Goal: Task Accomplishment & Management: Manage account settings

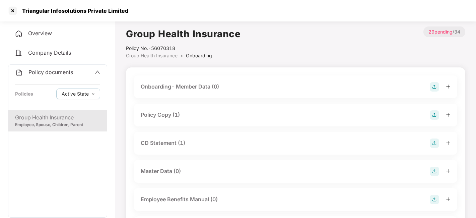
scroll to position [73, 0]
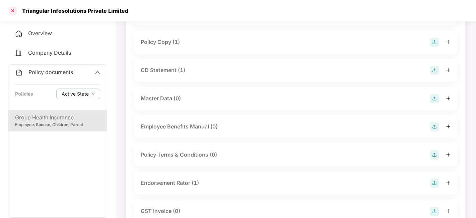
click at [12, 11] on div at bounding box center [12, 10] width 11 height 11
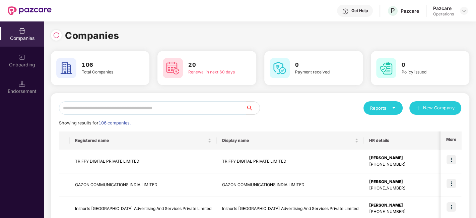
click at [164, 110] on input "text" at bounding box center [152, 107] width 187 height 13
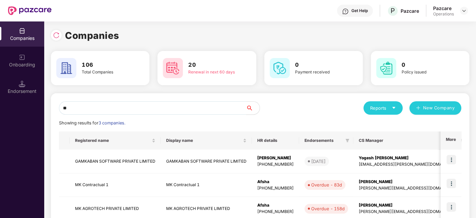
scroll to position [40, 0]
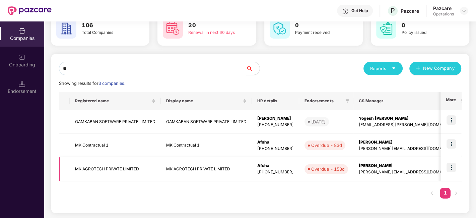
type input "**"
click at [451, 165] on img at bounding box center [451, 167] width 9 height 9
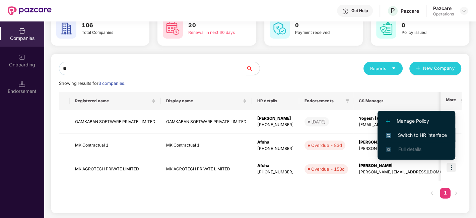
click at [409, 133] on span "Switch to HR interface" at bounding box center [416, 134] width 61 height 7
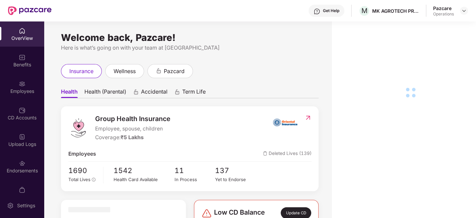
scroll to position [14, 0]
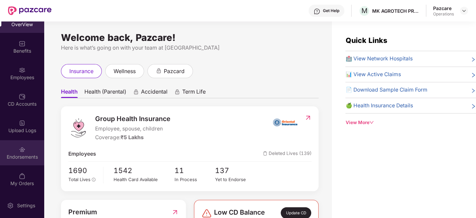
click at [21, 152] on div "Endorsements" at bounding box center [22, 152] width 44 height 25
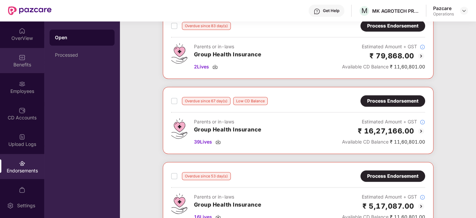
click at [22, 62] on div "Benefits" at bounding box center [22, 64] width 44 height 7
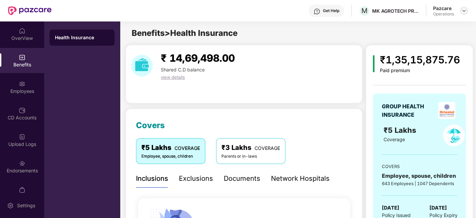
click at [462, 12] on img at bounding box center [463, 10] width 5 height 5
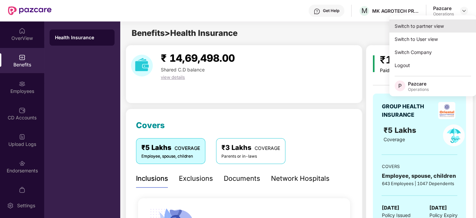
click at [415, 25] on div "Switch to partner view" at bounding box center [432, 25] width 87 height 13
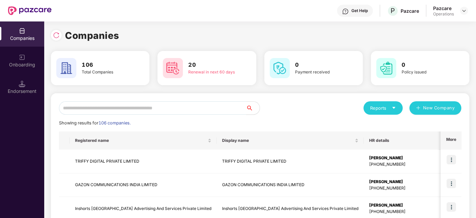
click at [218, 108] on input "text" at bounding box center [152, 107] width 187 height 13
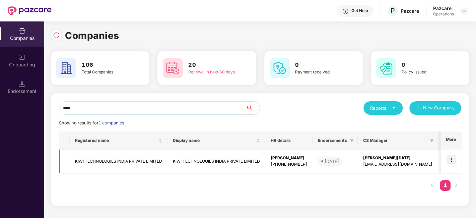
type input "****"
click at [451, 161] on img at bounding box center [451, 159] width 9 height 9
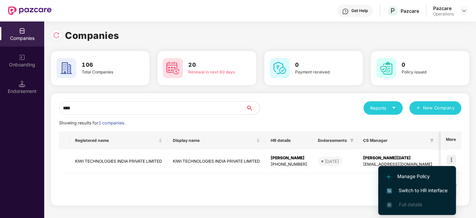
click at [408, 194] on span "Switch to HR interface" at bounding box center [417, 190] width 61 height 7
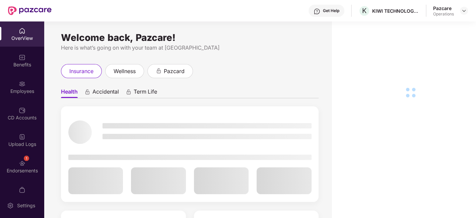
scroll to position [14, 0]
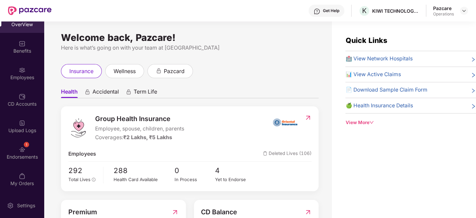
click at [14, 145] on div "1 Endorsements" at bounding box center [22, 152] width 44 height 25
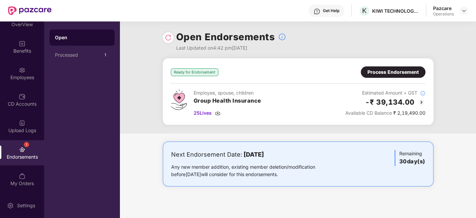
click at [165, 37] on img at bounding box center [168, 37] width 7 height 7
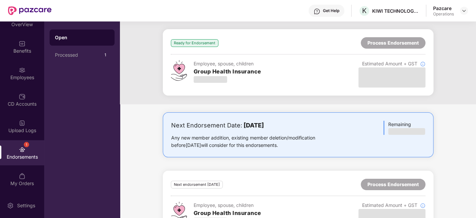
scroll to position [55, 0]
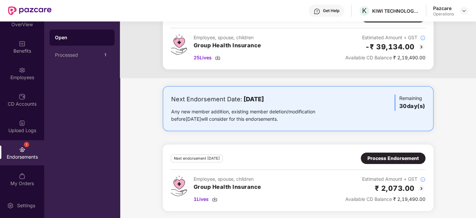
click at [377, 158] on div "Process Endorsement" at bounding box center [393, 157] width 51 height 7
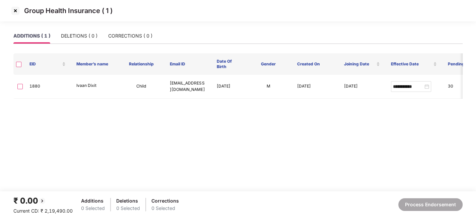
click at [13, 11] on img at bounding box center [15, 10] width 11 height 11
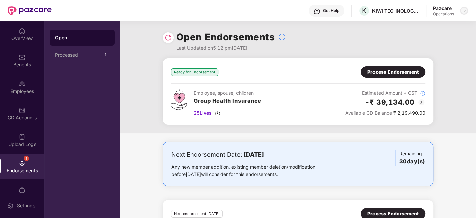
click at [464, 11] on img at bounding box center [463, 10] width 5 height 5
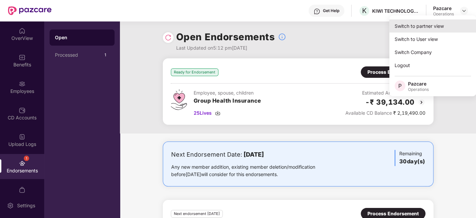
click at [421, 28] on div "Switch to partner view" at bounding box center [432, 25] width 87 height 13
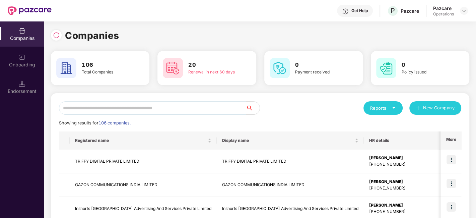
click at [209, 108] on input "text" at bounding box center [152, 107] width 187 height 13
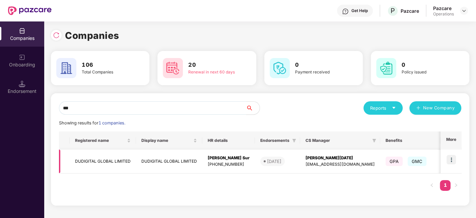
type input "***"
click at [451, 160] on img at bounding box center [451, 159] width 9 height 9
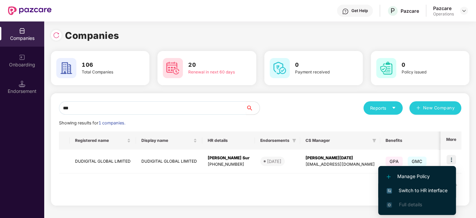
click at [412, 190] on span "Switch to HR interface" at bounding box center [417, 190] width 61 height 7
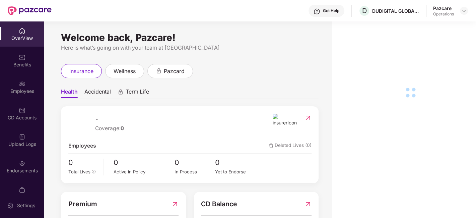
scroll to position [14, 0]
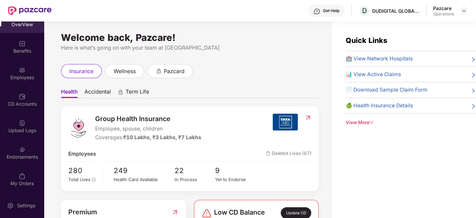
click at [16, 149] on div "Endorsements" at bounding box center [22, 152] width 44 height 25
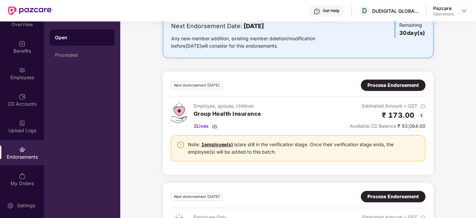
scroll to position [183, 0]
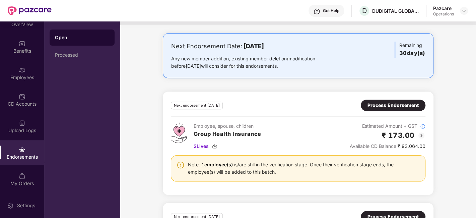
click at [383, 105] on div "Process Endorsement" at bounding box center [393, 105] width 51 height 7
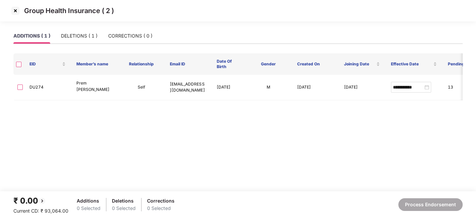
click at [14, 11] on img at bounding box center [15, 10] width 11 height 11
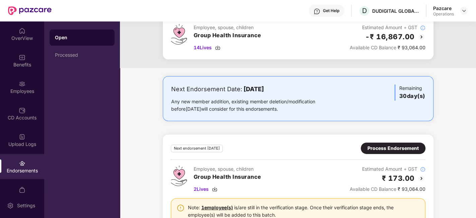
scroll to position [241, 0]
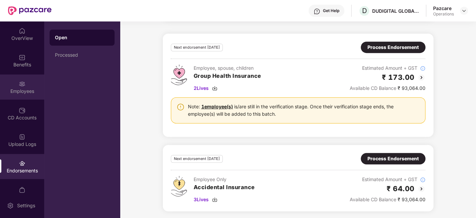
click at [14, 90] on div "Employees" at bounding box center [22, 91] width 44 height 7
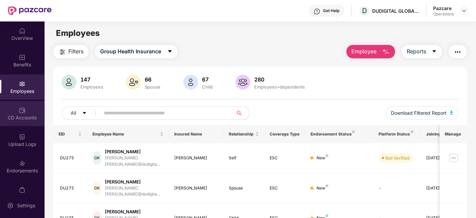
scroll to position [14, 0]
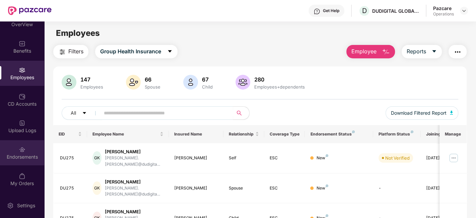
click at [13, 151] on div "Endorsements" at bounding box center [22, 152] width 44 height 25
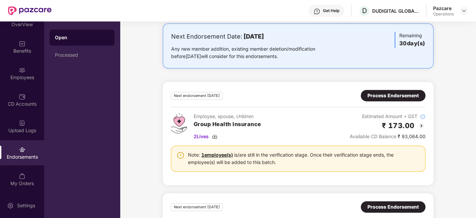
scroll to position [193, 0]
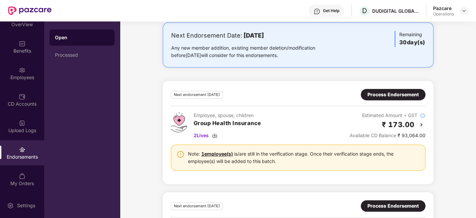
click at [396, 95] on div "Process Endorsement" at bounding box center [393, 94] width 51 height 7
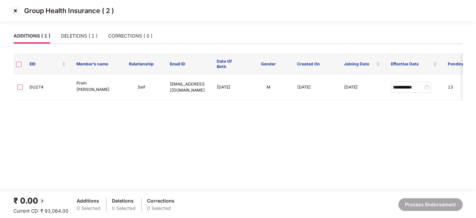
click at [13, 9] on img at bounding box center [15, 10] width 11 height 11
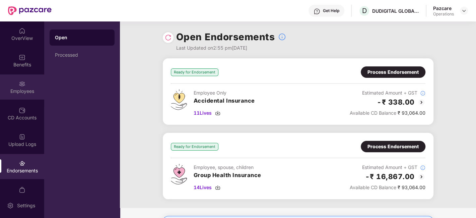
click at [19, 84] on img at bounding box center [22, 83] width 7 height 7
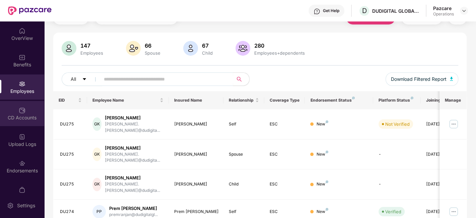
scroll to position [14, 0]
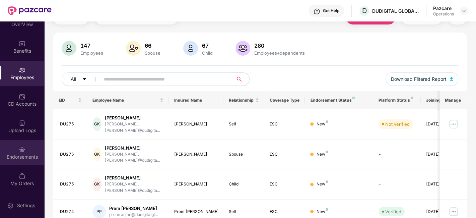
click at [9, 142] on div "Endorsements" at bounding box center [22, 152] width 44 height 25
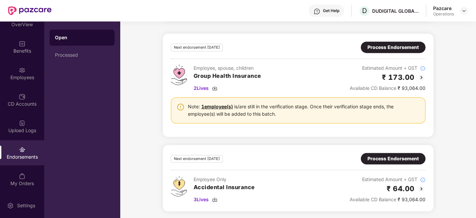
scroll to position [205, 0]
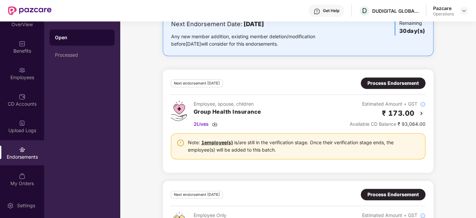
click at [377, 82] on div "Process Endorsement" at bounding box center [393, 82] width 51 height 7
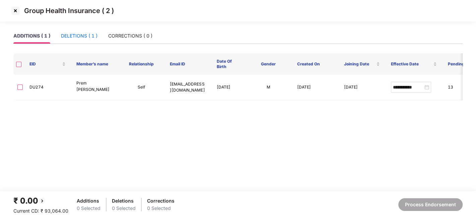
click at [76, 35] on div "DELETIONS ( 1 )" at bounding box center [79, 35] width 37 height 7
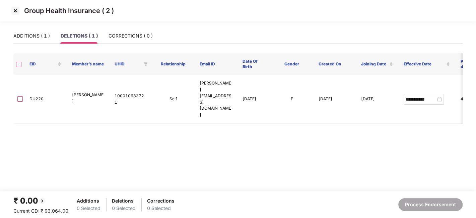
click at [14, 13] on img at bounding box center [15, 10] width 11 height 11
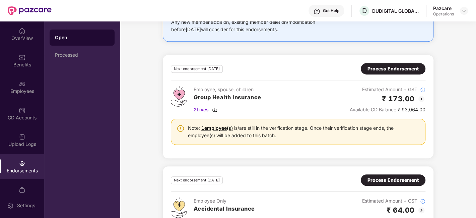
scroll to position [241, 0]
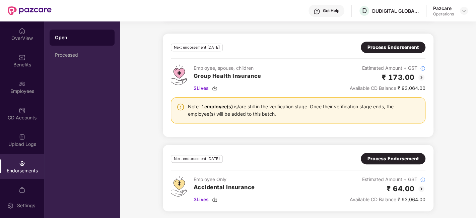
click at [378, 49] on div "Process Endorsement" at bounding box center [393, 47] width 51 height 7
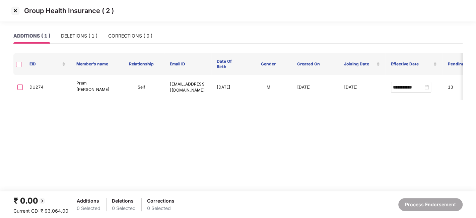
click at [15, 11] on img at bounding box center [15, 10] width 11 height 11
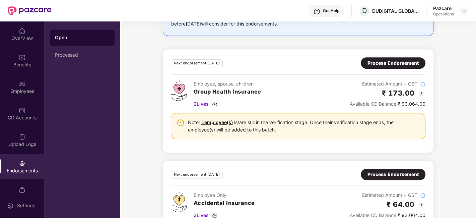
scroll to position [241, 0]
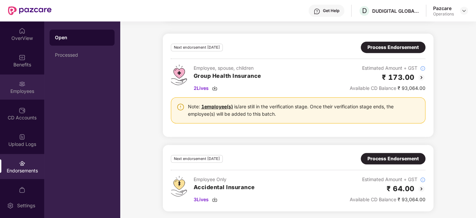
click at [14, 85] on div "Employees" at bounding box center [22, 86] width 44 height 25
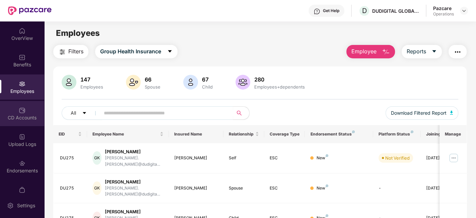
scroll to position [14, 0]
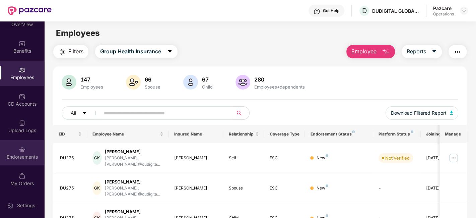
click at [19, 146] on img at bounding box center [22, 149] width 7 height 7
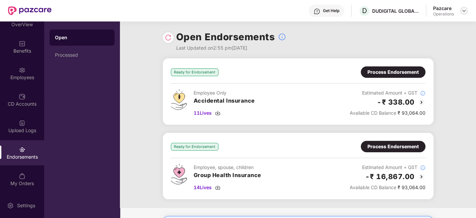
click at [463, 11] on img at bounding box center [463, 10] width 5 height 5
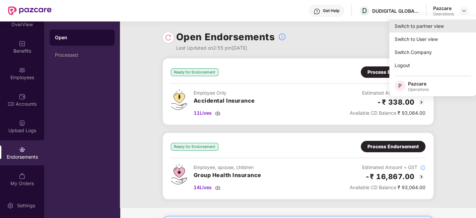
click at [419, 28] on div "Switch to partner view" at bounding box center [432, 25] width 87 height 13
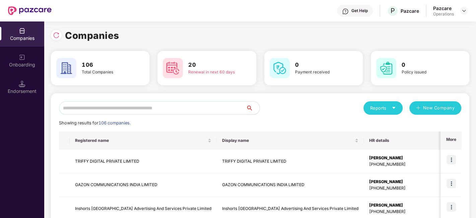
click at [230, 110] on input "text" at bounding box center [152, 107] width 187 height 13
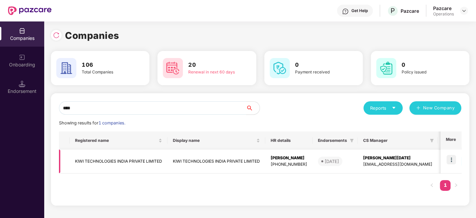
type input "****"
click at [450, 157] on img at bounding box center [451, 159] width 9 height 9
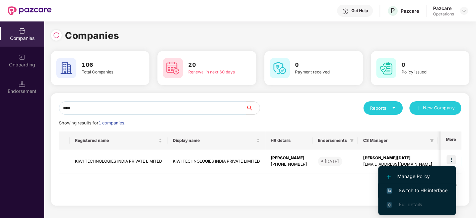
click at [418, 189] on span "Switch to HR interface" at bounding box center [417, 190] width 61 height 7
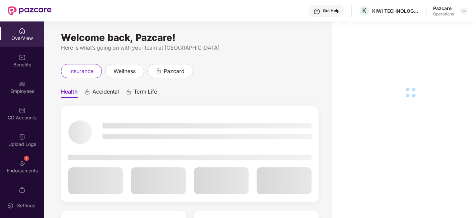
scroll to position [14, 0]
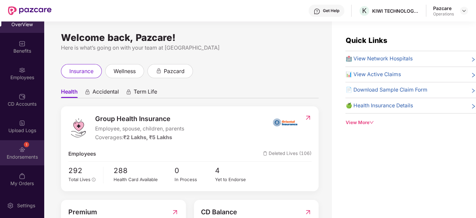
click at [19, 145] on div "1" at bounding box center [22, 148] width 7 height 7
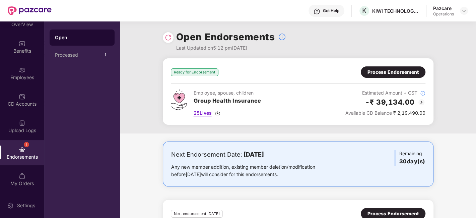
click at [201, 112] on span "25 Lives" at bounding box center [203, 112] width 18 height 7
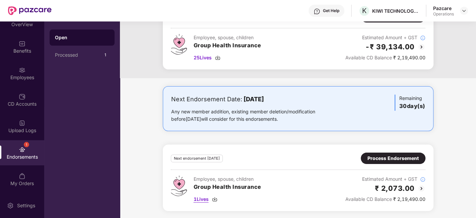
click at [197, 197] on span "1 Lives" at bounding box center [201, 198] width 15 height 7
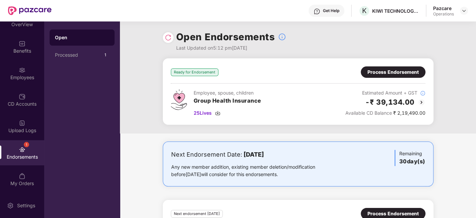
click at [381, 76] on div "Process Endorsement" at bounding box center [393, 71] width 65 height 11
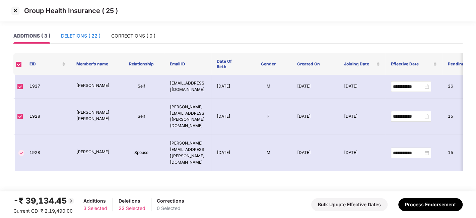
click at [79, 39] on div "DELETIONS ( 22 )" at bounding box center [81, 35] width 40 height 7
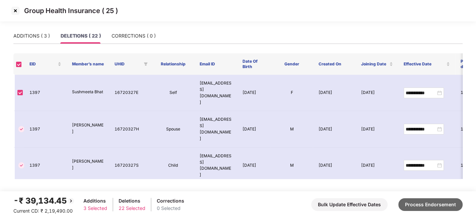
click at [427, 207] on button "Process Endorsement" at bounding box center [430, 204] width 64 height 13
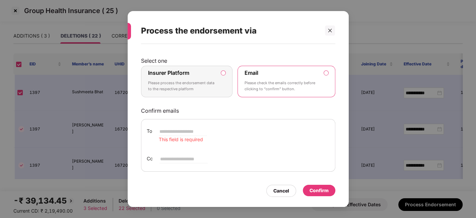
click at [213, 80] on p "Please process the endorsement data to the respective platform" at bounding box center [182, 86] width 68 height 12
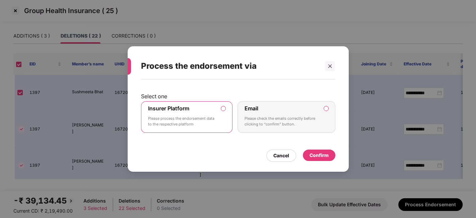
click at [312, 153] on div "Confirm" at bounding box center [319, 154] width 19 height 7
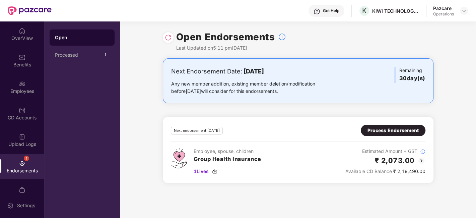
click at [376, 135] on div "Process Endorsement" at bounding box center [393, 130] width 65 height 11
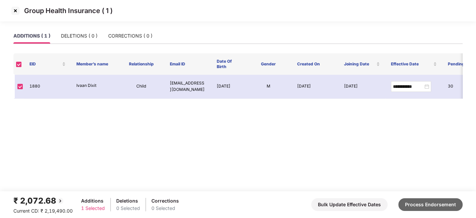
click at [420, 198] on button "Process Endorsement" at bounding box center [430, 204] width 64 height 13
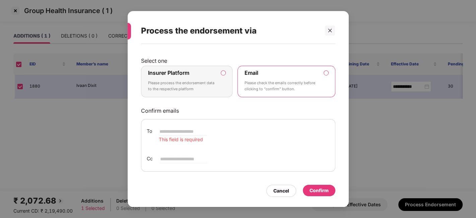
click at [206, 76] on div "Insurer Platform Please process the endorsement data to the respective platform" at bounding box center [182, 81] width 68 height 24
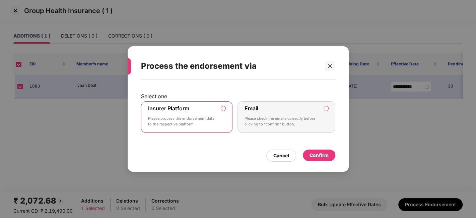
click at [320, 152] on div "Confirm" at bounding box center [319, 154] width 19 height 7
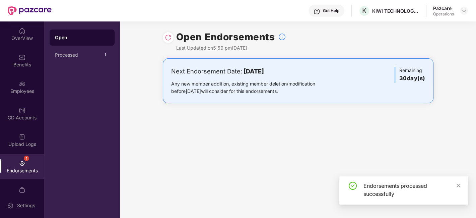
click at [468, 8] on div at bounding box center [464, 11] width 8 height 8
click at [465, 10] on img at bounding box center [463, 10] width 5 height 5
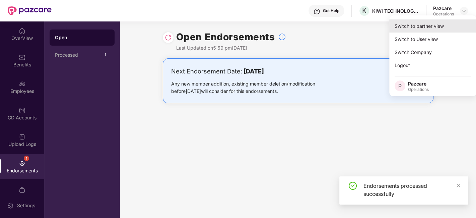
click at [413, 26] on div "Switch to partner view" at bounding box center [432, 25] width 87 height 13
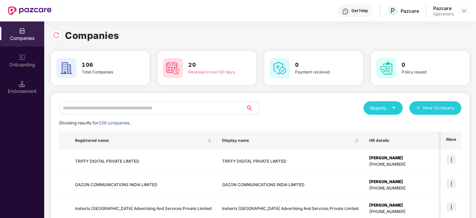
click at [186, 113] on input "text" at bounding box center [152, 107] width 187 height 13
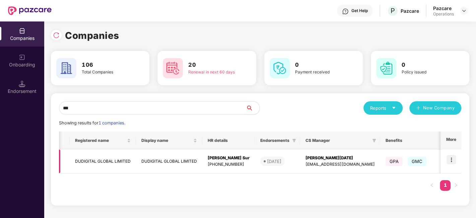
scroll to position [0, 95]
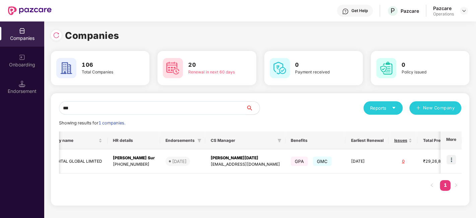
type input "***"
click at [451, 157] on img at bounding box center [451, 159] width 9 height 9
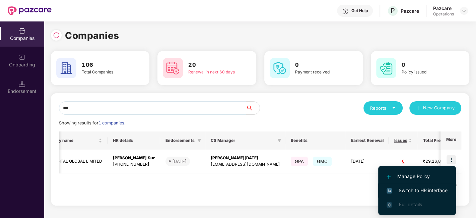
click at [415, 186] on li "Switch to HR interface" at bounding box center [417, 190] width 78 height 14
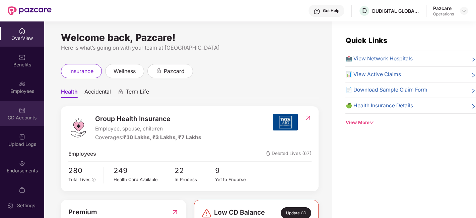
scroll to position [14, 0]
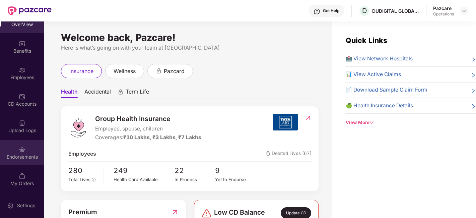
click at [19, 153] on div "Endorsements" at bounding box center [22, 156] width 44 height 7
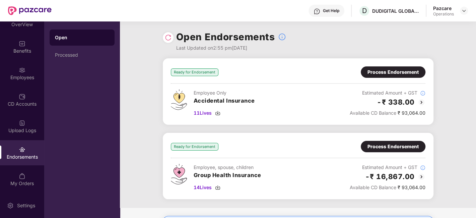
scroll to position [42, 0]
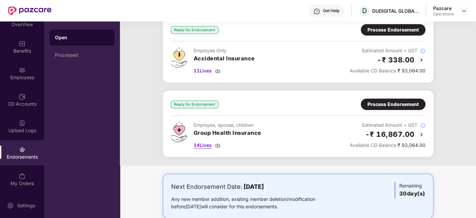
click at [201, 143] on span "14 Lives" at bounding box center [203, 144] width 18 height 7
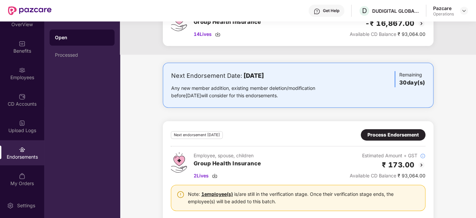
scroll to position [0, 0]
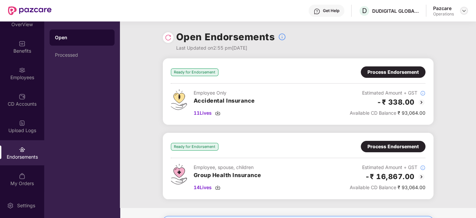
click at [463, 12] on img at bounding box center [463, 10] width 5 height 5
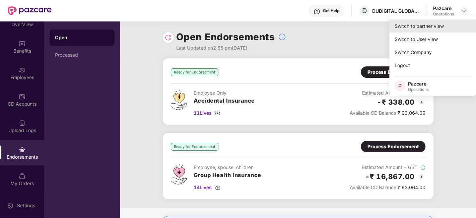
click at [431, 28] on div "Switch to partner view" at bounding box center [432, 25] width 87 height 13
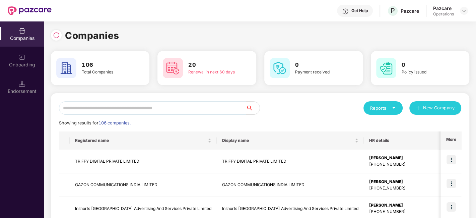
click at [220, 109] on input "text" at bounding box center [152, 107] width 187 height 13
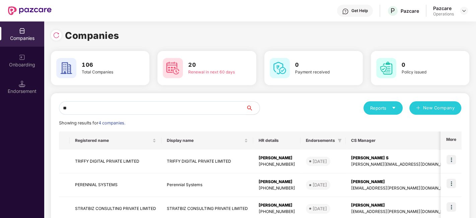
type input "*"
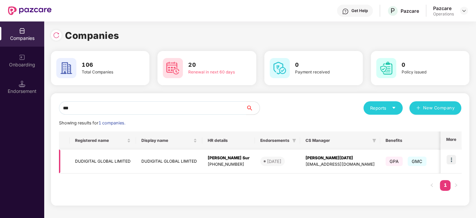
type input "***"
click at [450, 157] on img at bounding box center [451, 159] width 9 height 9
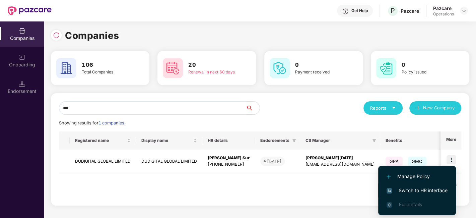
click at [422, 187] on span "Switch to HR interface" at bounding box center [417, 190] width 61 height 7
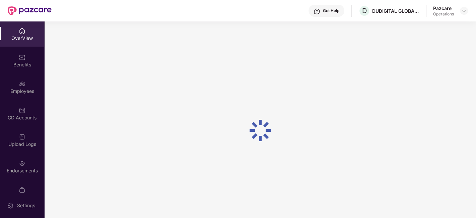
scroll to position [14, 0]
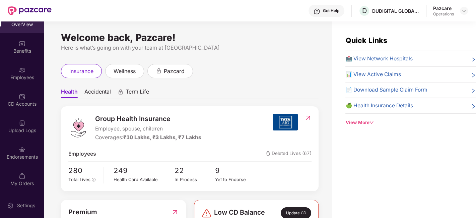
click at [10, 152] on div "Endorsements" at bounding box center [22, 152] width 44 height 25
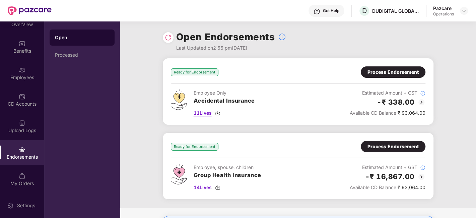
click at [204, 111] on span "11 Lives" at bounding box center [203, 112] width 18 height 7
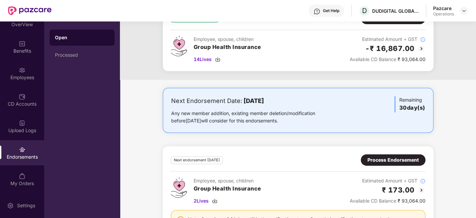
scroll to position [75, 0]
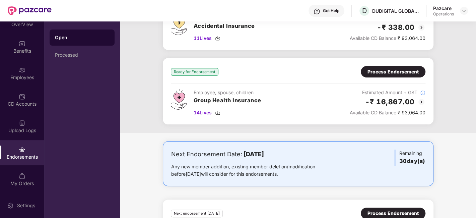
click at [390, 73] on div "Process Endorsement" at bounding box center [393, 71] width 51 height 7
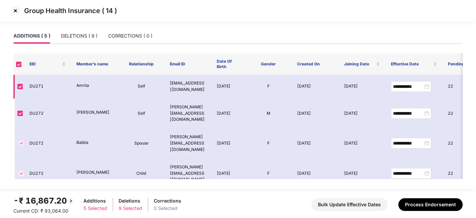
scroll to position [15, 0]
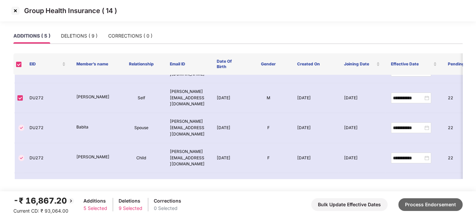
click at [426, 204] on button "Process Endorsement" at bounding box center [430, 204] width 64 height 13
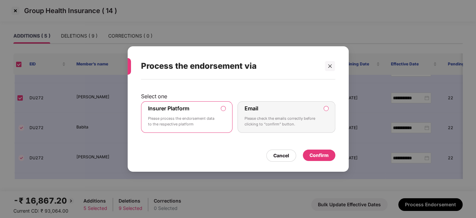
click at [316, 153] on div "Confirm" at bounding box center [319, 154] width 19 height 7
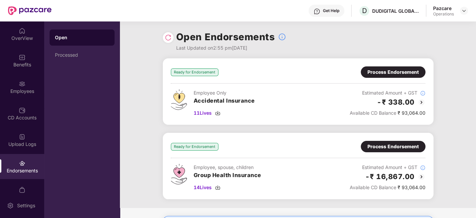
click at [383, 68] on div "Process Endorsement" at bounding box center [393, 71] width 51 height 7
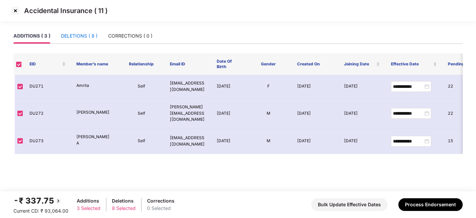
click at [75, 35] on div "DELETIONS ( 8 )" at bounding box center [79, 35] width 37 height 7
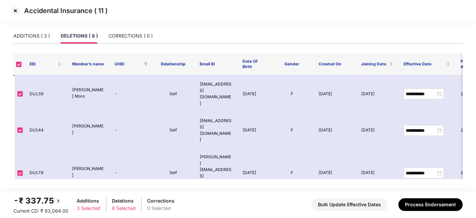
scroll to position [93, 0]
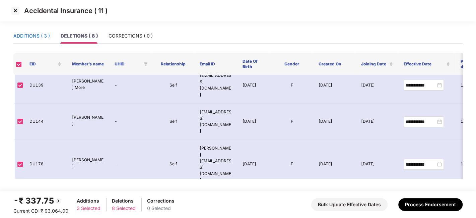
click at [30, 36] on div "ADDITIONS ( 3 )" at bounding box center [31, 35] width 37 height 7
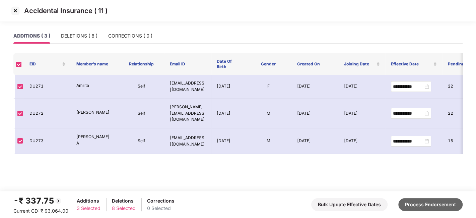
click at [436, 204] on button "Process Endorsement" at bounding box center [430, 204] width 64 height 13
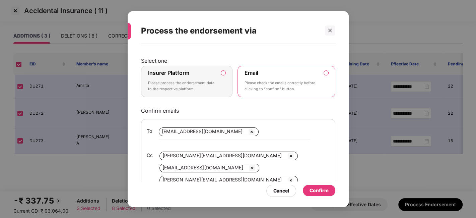
click at [199, 83] on p "Please process the endorsement data to the respective platform" at bounding box center [182, 86] width 68 height 12
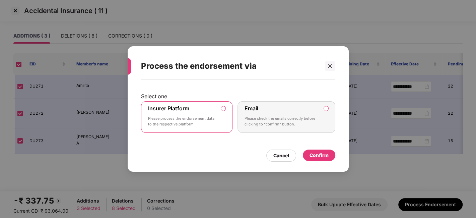
click at [313, 152] on div "Confirm" at bounding box center [319, 154] width 19 height 7
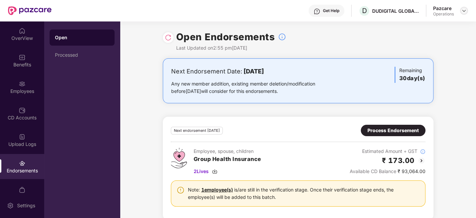
click at [464, 9] on img at bounding box center [463, 10] width 5 height 5
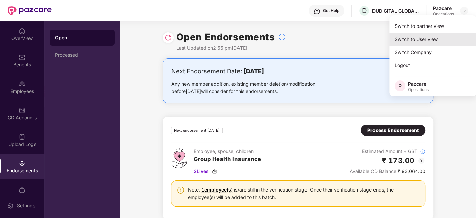
click at [412, 33] on div "Switch to User view" at bounding box center [432, 39] width 87 height 13
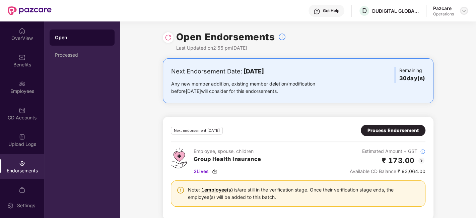
click at [466, 9] on img at bounding box center [463, 10] width 5 height 5
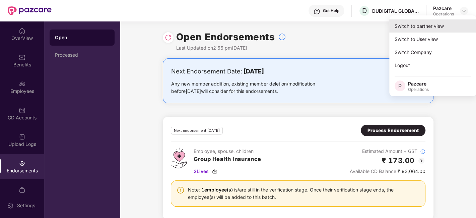
click at [431, 26] on div "Switch to partner view" at bounding box center [432, 25] width 87 height 13
